Goal: Task Accomplishment & Management: Manage account settings

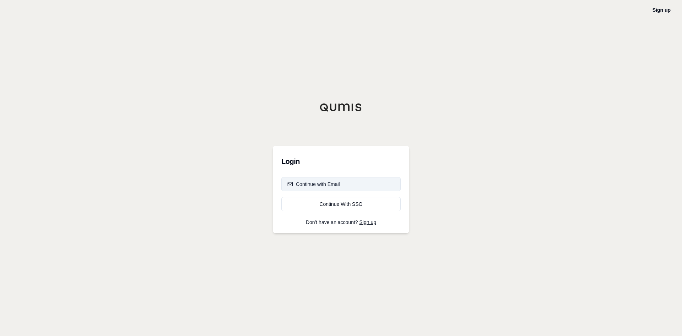
click at [312, 188] on button "Continue with Email" at bounding box center [340, 184] width 119 height 14
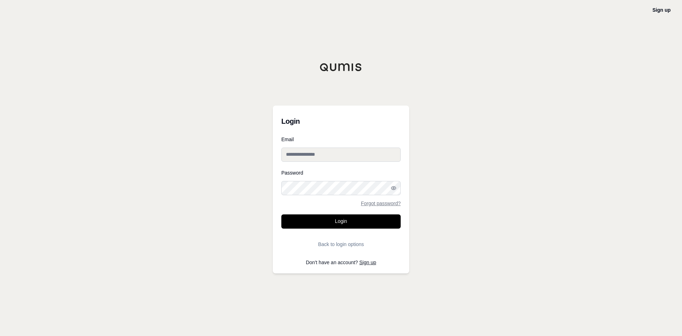
click at [307, 159] on input "Email" at bounding box center [340, 154] width 119 height 14
type input "**********"
click at [281, 214] on button "Login" at bounding box center [340, 221] width 119 height 14
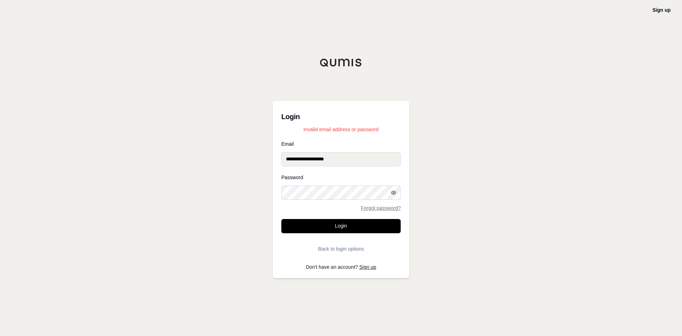
click at [391, 193] on icon "button" at bounding box center [393, 192] width 5 height 3
click at [281, 219] on button "Login" at bounding box center [340, 226] width 119 height 14
